Goal: Transaction & Acquisition: Purchase product/service

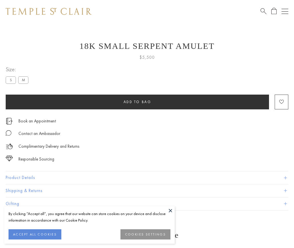
click at [137, 102] on span "Add to bag" at bounding box center [138, 102] width 28 height 5
